Goal: Navigation & Orientation: Find specific page/section

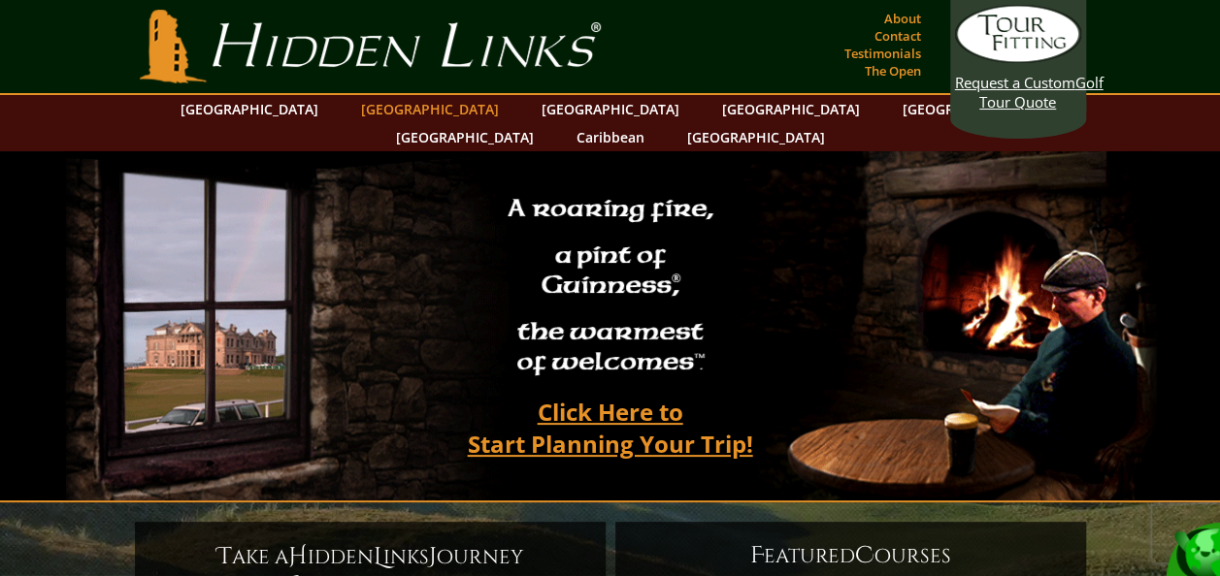
click at [400, 107] on link "[GEOGRAPHIC_DATA]" at bounding box center [429, 109] width 157 height 28
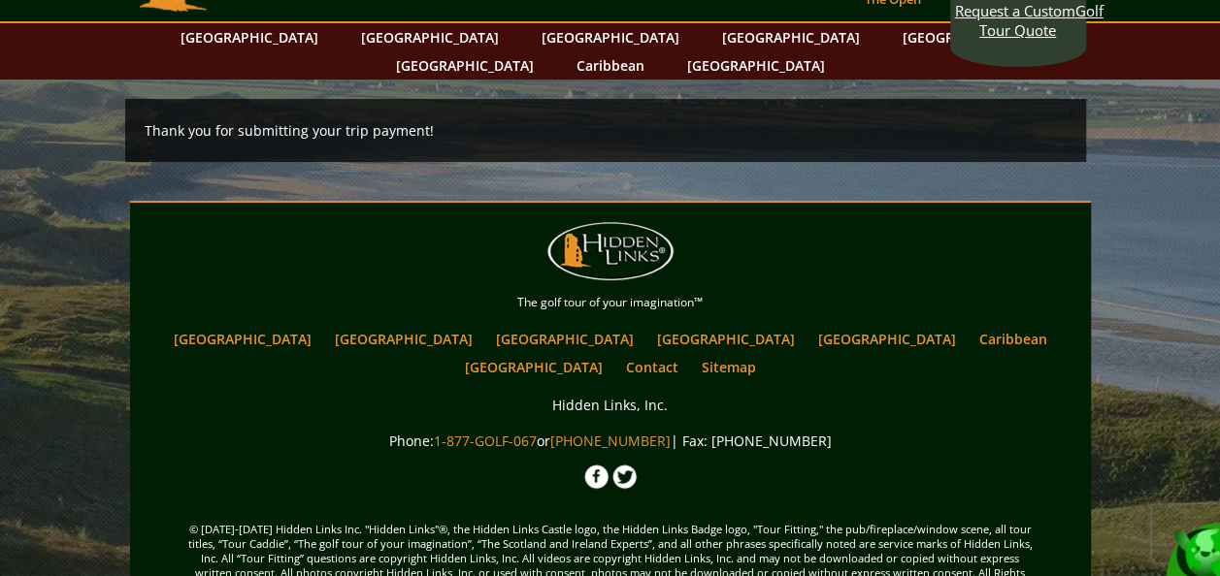
scroll to position [83, 0]
